Goal: Information Seeking & Learning: Learn about a topic

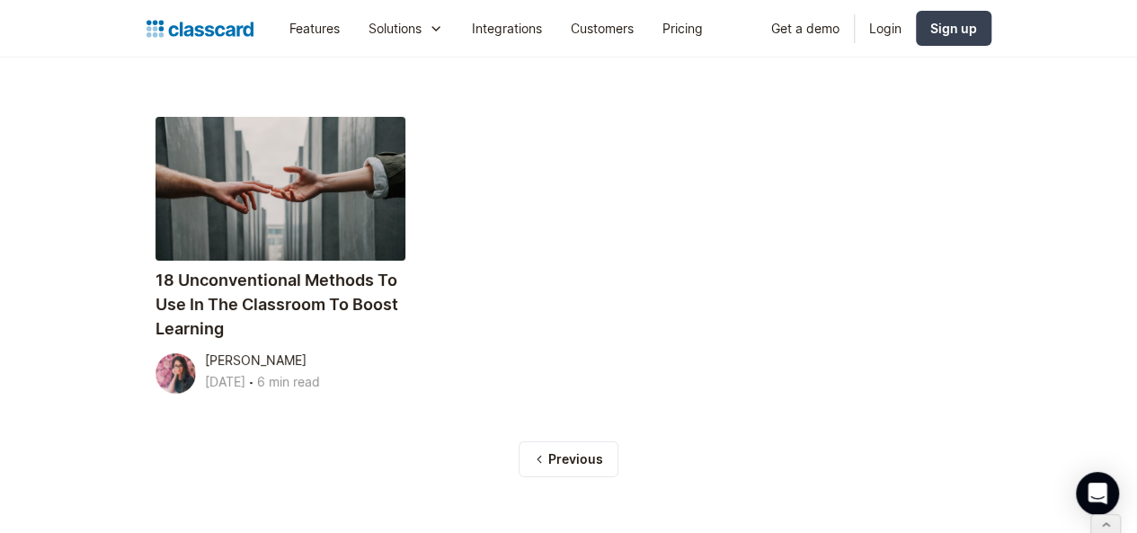
scroll to position [6710, 0]
click at [578, 451] on div "Previous" at bounding box center [575, 460] width 55 height 18
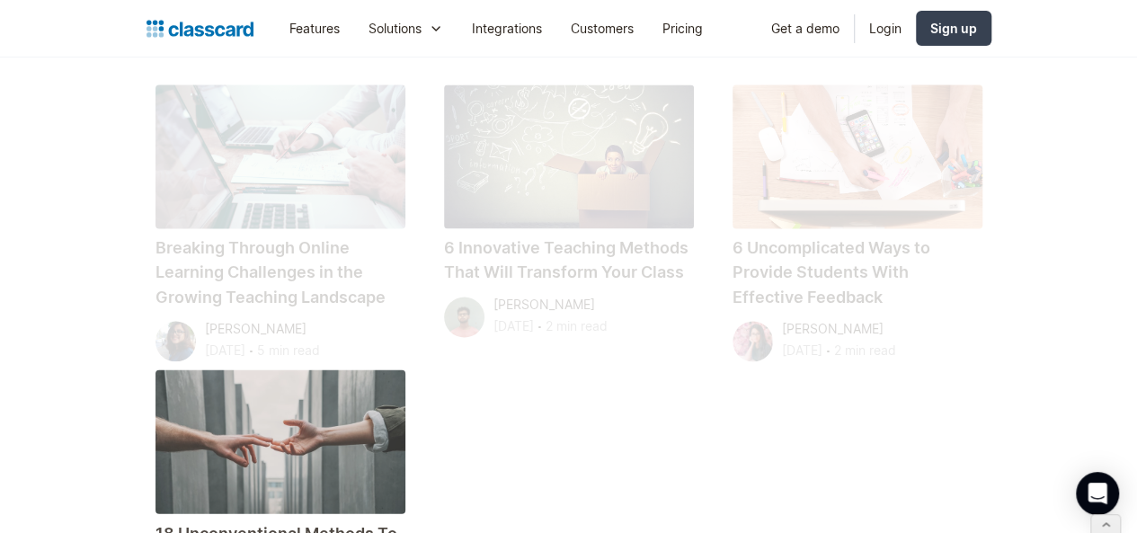
scroll to position [6350, 0]
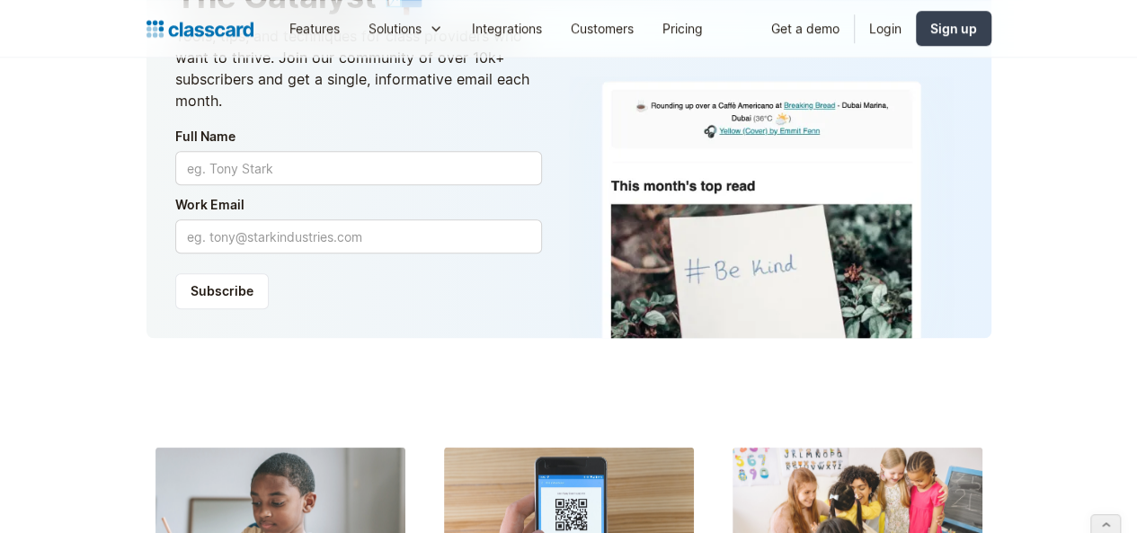
scroll to position [770, 0]
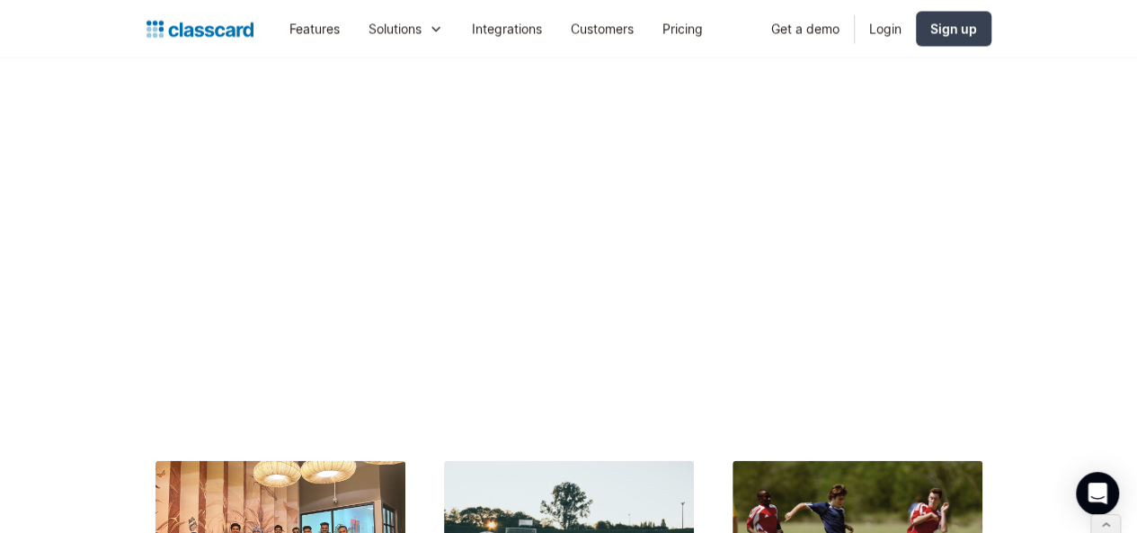
scroll to position [5018, 0]
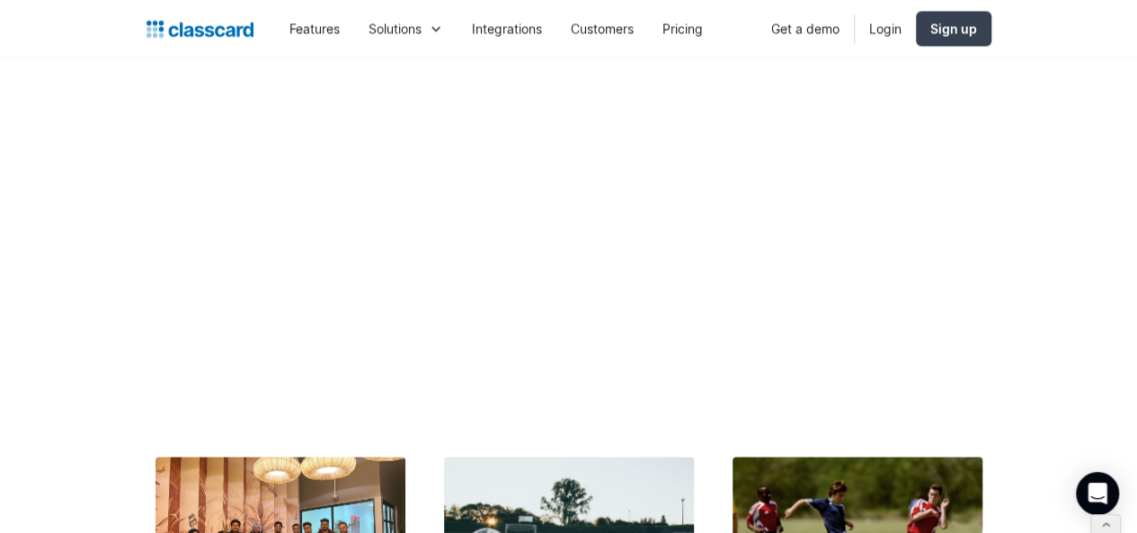
click at [694, 457] on div at bounding box center [569, 529] width 250 height 144
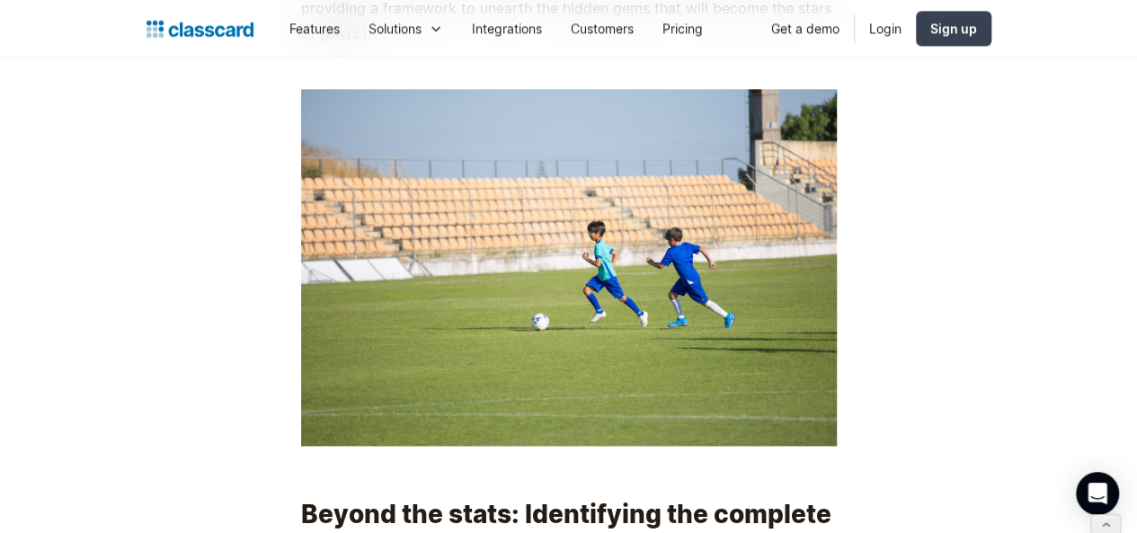
scroll to position [1089, 0]
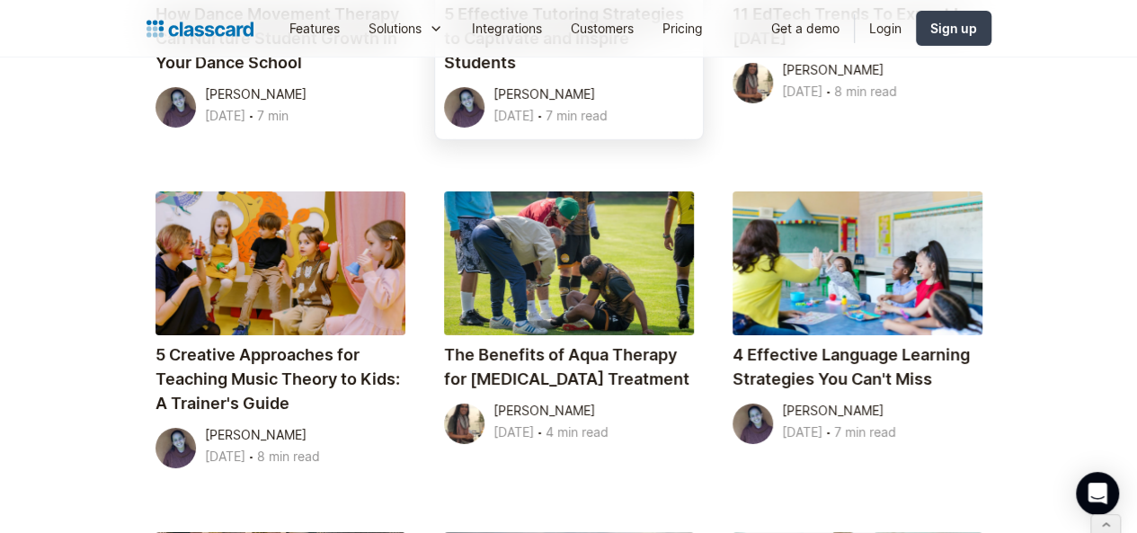
scroll to position [3108, 0]
